Goal: Use online tool/utility: Utilize a website feature to perform a specific function

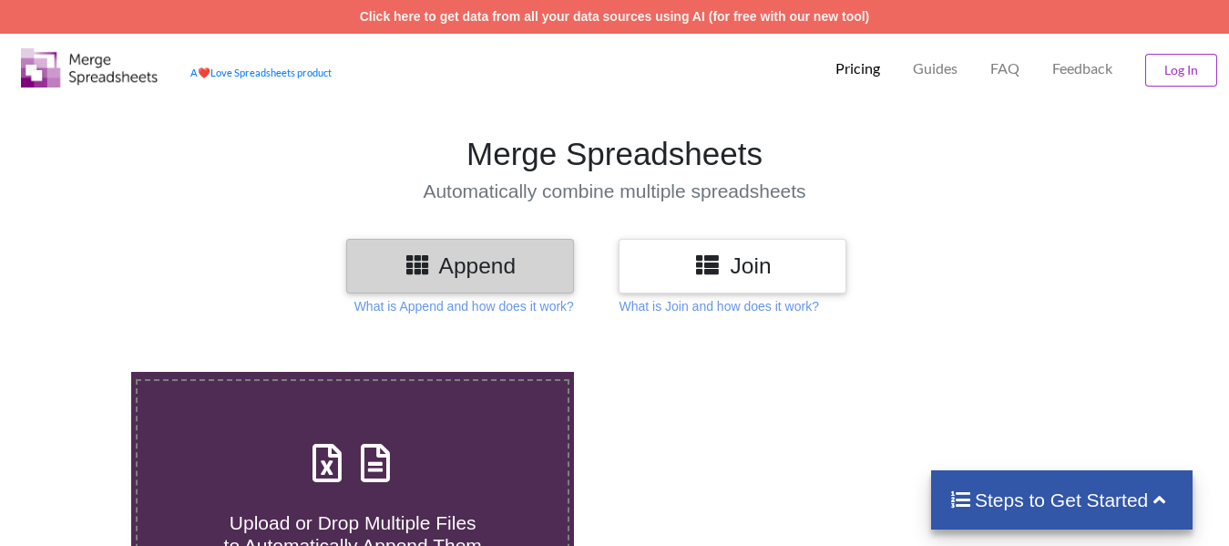
click at [529, 261] on h3 "Append" at bounding box center [460, 265] width 200 height 26
click at [519, 279] on h3 "Append" at bounding box center [460, 265] width 200 height 26
click at [484, 436] on div "Upload or Drop Multiple Files to Automatically Append Them" at bounding box center [353, 496] width 430 height 123
click at [82, 372] on input "Upload or Drop Multiple Files to Automatically Append Them" at bounding box center [82, 372] width 0 height 0
type input "C:\fakepath\pdf to excel.xlsx"
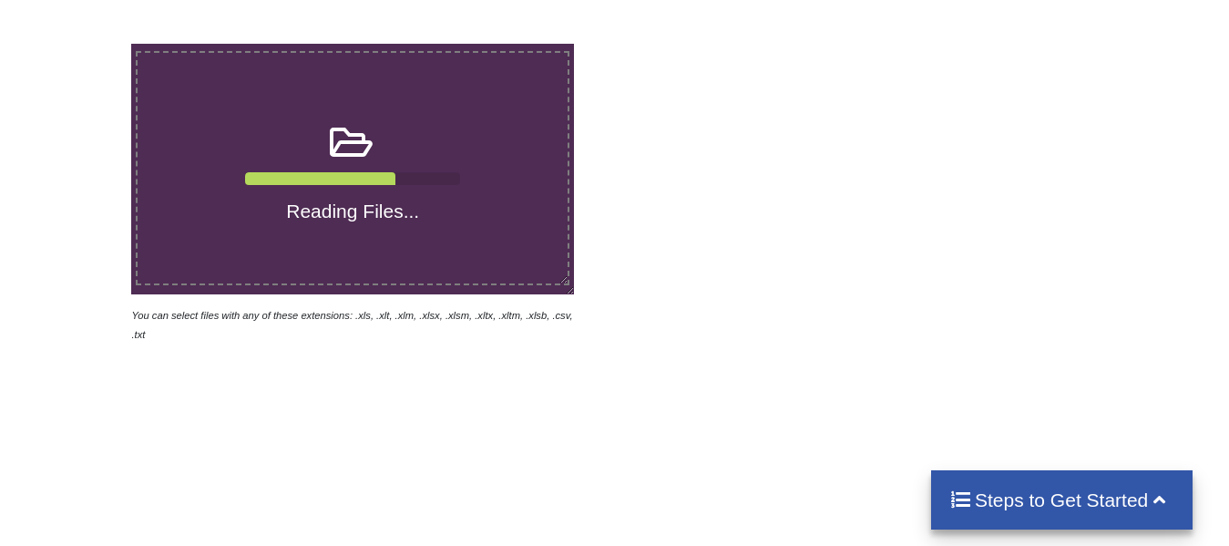
scroll to position [632, 0]
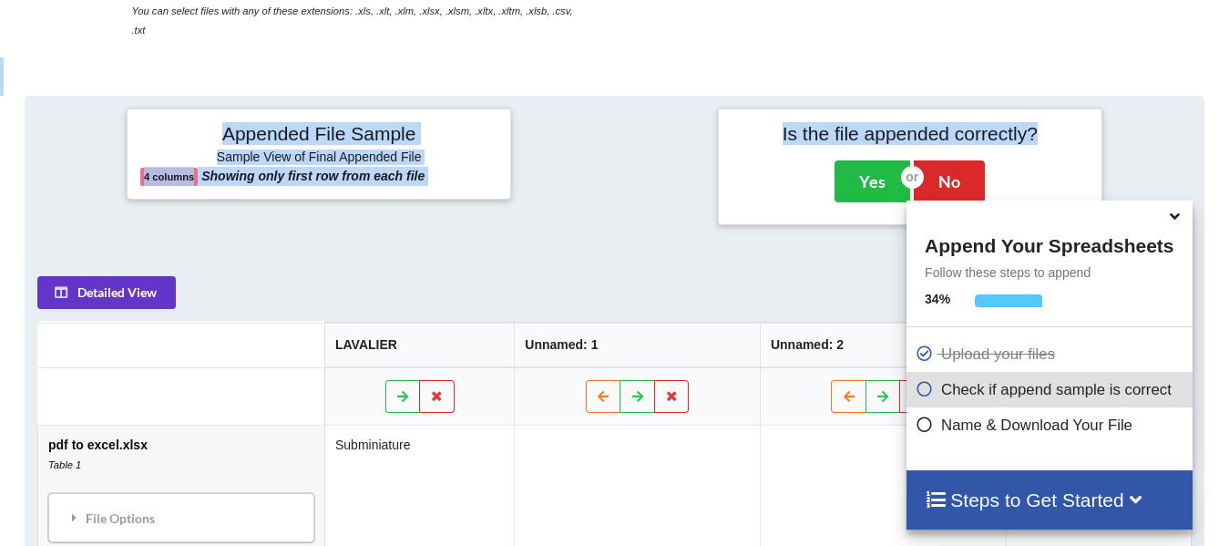
drag, startPoint x: 1039, startPoint y: 260, endPoint x: 1039, endPoint y: 151, distance: 108.4
click at [1039, 151] on div "Add More Files to Automatically Append with Current You can select files with a…" at bounding box center [614, 276] width 1229 height 1150
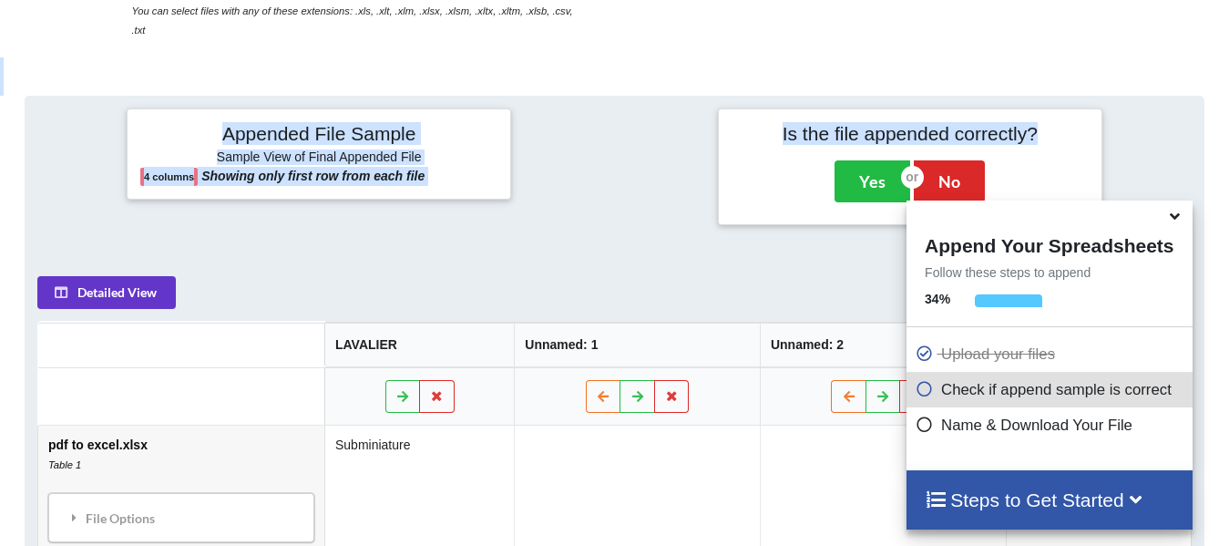
scroll to position [304, 0]
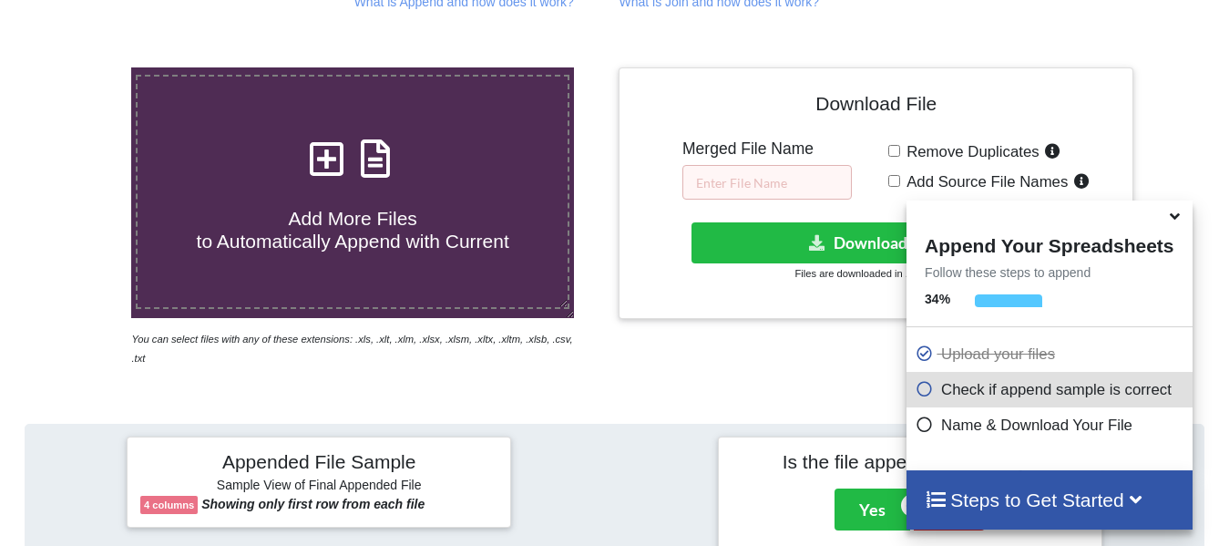
click at [1184, 226] on span at bounding box center [1176, 217] width 22 height 18
click at [1158, 212] on div at bounding box center [1049, 214] width 285 height 28
click at [1180, 221] on icon at bounding box center [1174, 213] width 19 height 16
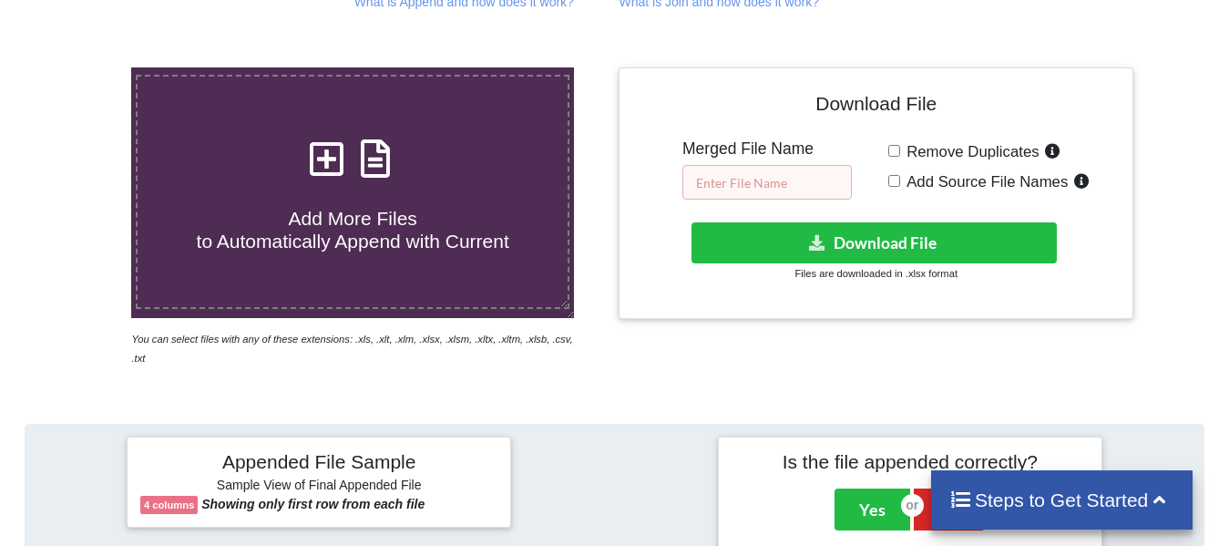
click at [756, 165] on input "text" at bounding box center [767, 182] width 169 height 35
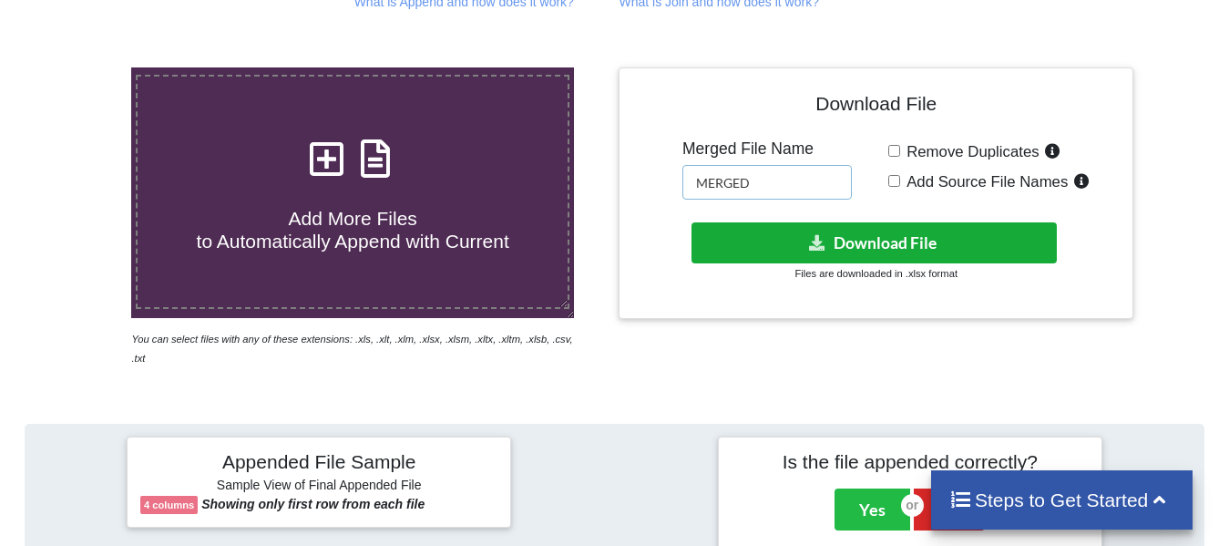
type input "MERGED"
click at [935, 222] on button "Download File" at bounding box center [874, 242] width 365 height 41
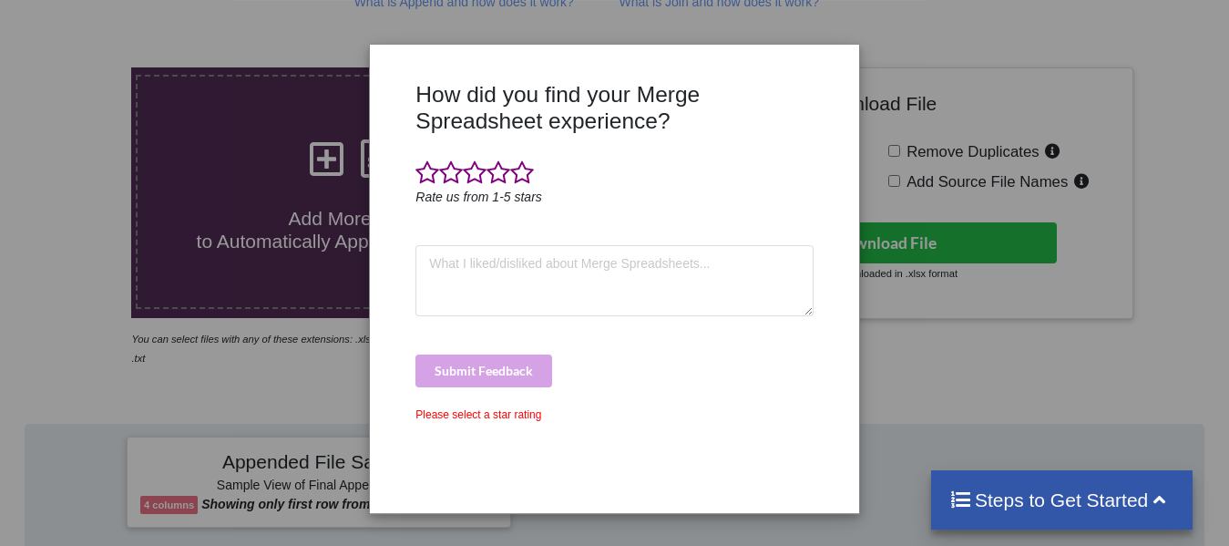
click at [1021, 372] on div "How did you find your Merge Spreadsheet experience? Rate us from 1-5 stars Subm…" at bounding box center [614, 273] width 1229 height 546
click at [950, 385] on div "How did you find your Merge Spreadsheet experience? Rate us from 1-5 stars Subm…" at bounding box center [614, 273] width 1229 height 546
